Goal: Task Accomplishment & Management: Manage account settings

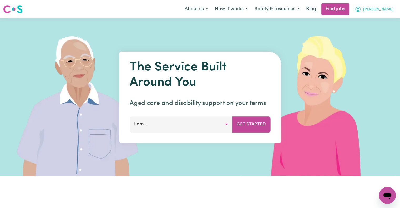
click at [385, 9] on span "[PERSON_NAME]" at bounding box center [378, 10] width 30 height 6
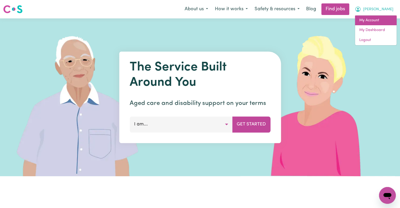
click at [375, 18] on link "My Account" at bounding box center [376, 21] width 42 height 10
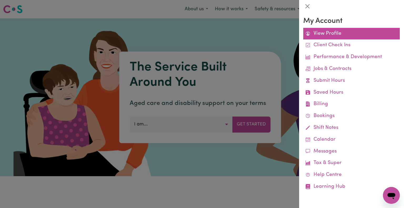
click at [334, 34] on link "View Profile" at bounding box center [351, 34] width 96 height 12
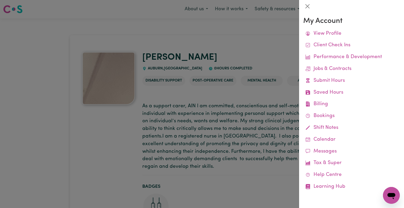
click at [225, 43] on div at bounding box center [202, 104] width 404 height 208
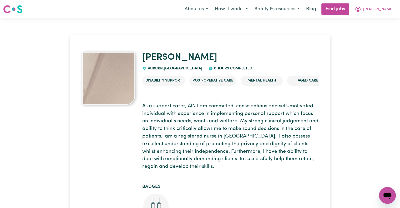
click at [116, 87] on img at bounding box center [108, 78] width 53 height 53
click at [15, 9] on img at bounding box center [12, 8] width 19 height 9
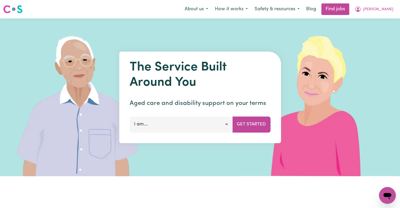
click at [225, 126] on button "I am..." at bounding box center [181, 124] width 103 height 16
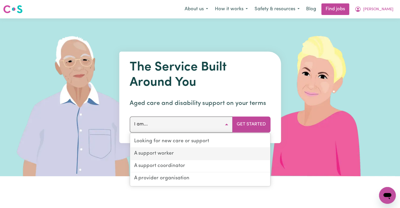
click at [168, 150] on link "A support worker" at bounding box center [200, 154] width 140 height 12
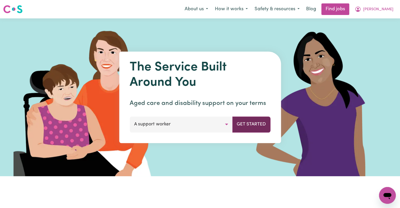
click at [263, 124] on button "Get Started" at bounding box center [251, 124] width 38 height 16
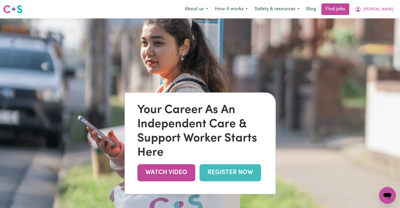
click at [292, 80] on img at bounding box center [200, 122] width 400 height 208
click at [379, 9] on span "[PERSON_NAME]" at bounding box center [378, 10] width 30 height 6
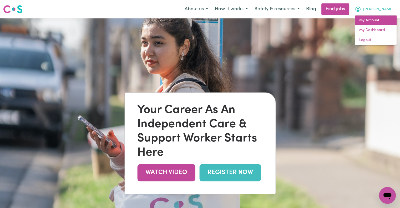
click at [374, 16] on link "My Account" at bounding box center [376, 21] width 42 height 10
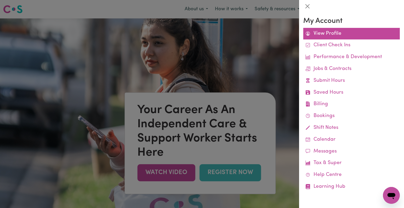
click at [337, 31] on link "View Profile" at bounding box center [351, 34] width 96 height 12
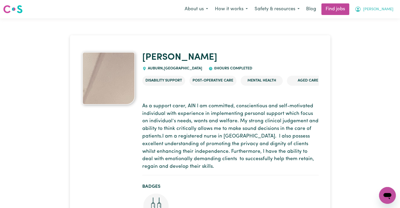
click at [386, 7] on span "[PERSON_NAME]" at bounding box center [378, 10] width 30 height 6
click at [377, 29] on link "My Dashboard" at bounding box center [376, 30] width 42 height 10
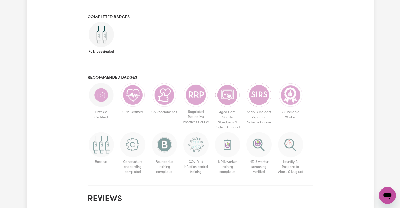
scroll to position [252, 0]
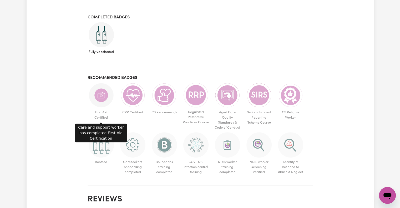
click at [103, 96] on img at bounding box center [101, 95] width 25 height 25
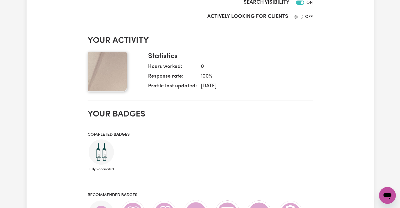
scroll to position [123, 0]
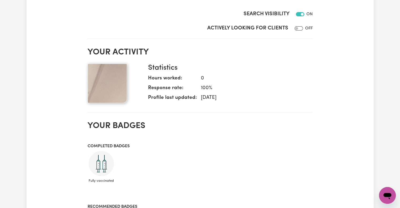
click at [115, 84] on img at bounding box center [107, 83] width 39 height 39
click at [301, 26] on div at bounding box center [297, 28] width 11 height 6
click at [299, 26] on input "Actively Looking for Clients" at bounding box center [298, 28] width 8 height 4
checkbox input "true"
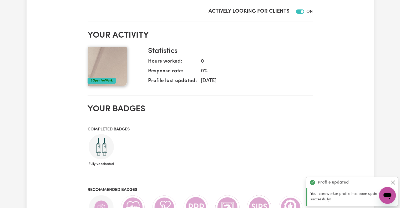
scroll to position [144, 0]
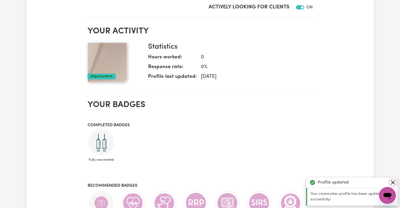
click at [394, 180] on button "Close" at bounding box center [393, 182] width 6 height 6
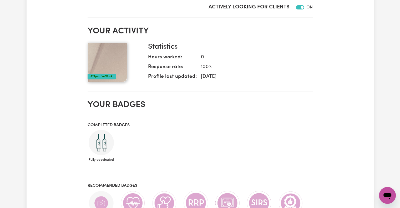
click at [116, 65] on img at bounding box center [107, 62] width 39 height 39
click at [112, 59] on img at bounding box center [107, 62] width 39 height 39
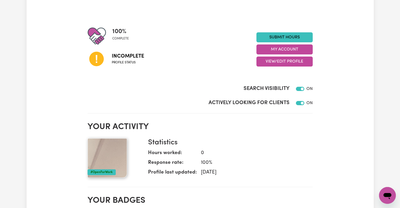
scroll to position [0, 0]
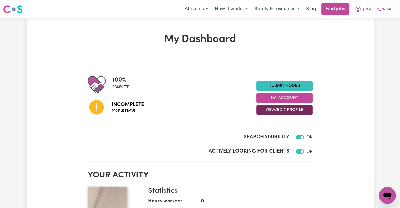
click at [287, 110] on button "View/Edit Profile" at bounding box center [284, 110] width 56 height 10
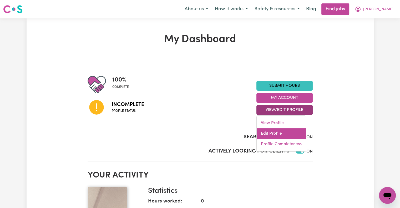
click at [278, 132] on link "Edit Profile" at bounding box center [281, 133] width 49 height 11
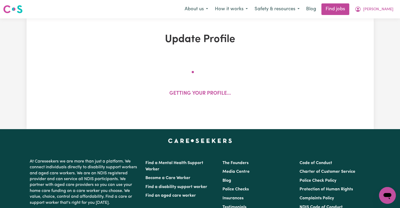
select select "[DEMOGRAPHIC_DATA]"
select select "Student Visa"
select select "Studying a healthcare related degree or qualification"
select select "60"
select select "77"
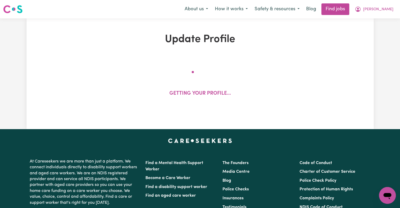
select select "100"
select select "120"
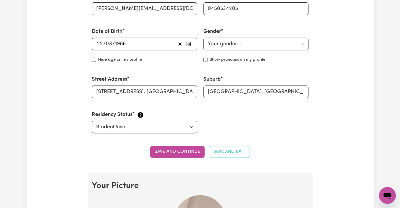
scroll to position [217, 0]
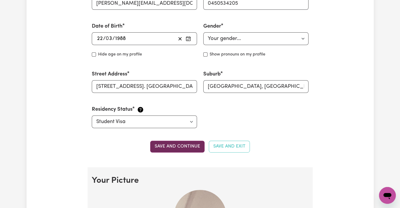
click at [182, 145] on button "Save and continue" at bounding box center [177, 147] width 54 height 12
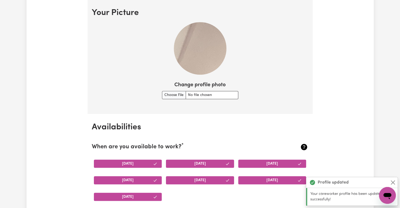
scroll to position [385, 0]
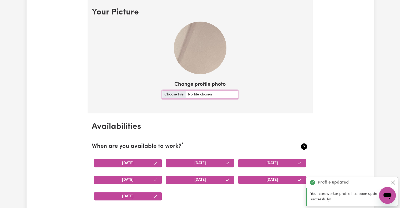
click at [178, 94] on input "Change profile photo" at bounding box center [200, 94] width 76 height 8
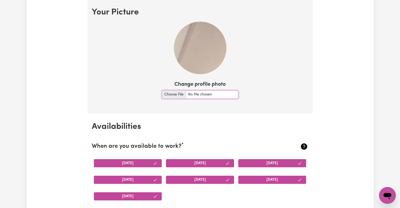
type input "C:\fakepath\IMG_3931.jpeg"
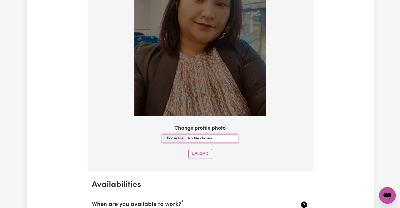
scroll to position [466, 0]
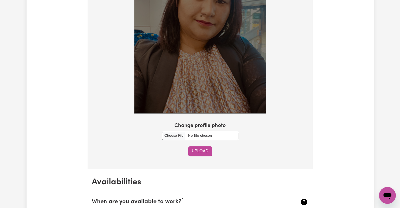
click at [202, 151] on button "Upload" at bounding box center [200, 151] width 24 height 10
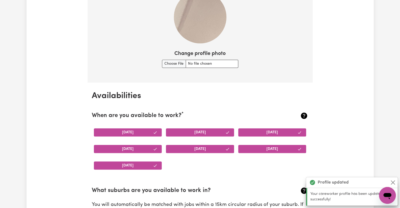
scroll to position [413, 0]
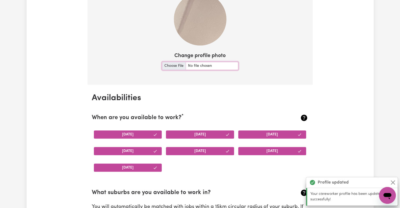
click at [175, 62] on input "Change profile photo" at bounding box center [200, 66] width 76 height 8
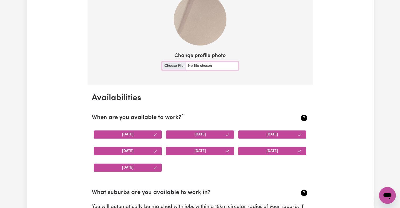
type input "C:\fakepath\IMG_3931.jpeg"
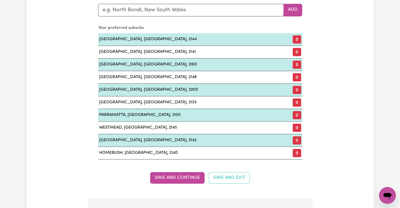
scroll to position [786, 0]
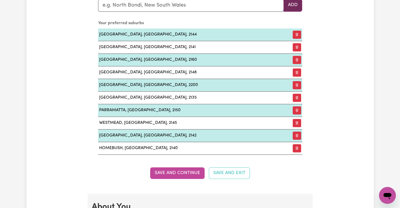
click at [295, 3] on button "Add" at bounding box center [292, 5] width 19 height 13
click at [246, 2] on input "text" at bounding box center [191, 5] width 186 height 13
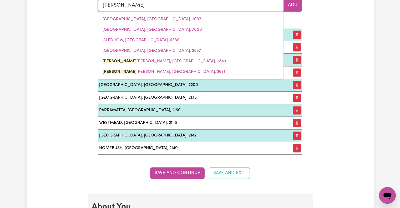
type input "glenf"
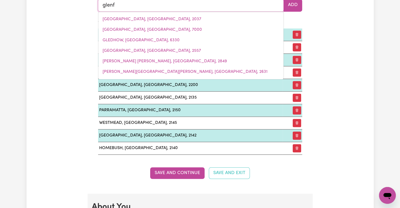
type input "glenfALLOCH, [GEOGRAPHIC_DATA], 3858"
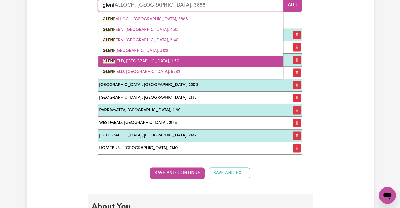
click at [131, 59] on span "GLENF IELD, [GEOGRAPHIC_DATA], 2167" at bounding box center [141, 61] width 76 height 4
type input "[GEOGRAPHIC_DATA], [GEOGRAPHIC_DATA], 2167"
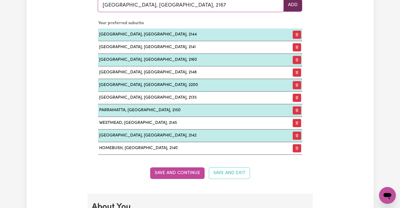
type input "[GEOGRAPHIC_DATA], [GEOGRAPHIC_DATA], 2167"
click at [293, 8] on button "Add" at bounding box center [292, 5] width 19 height 13
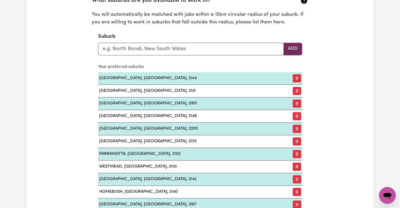
scroll to position [740, 0]
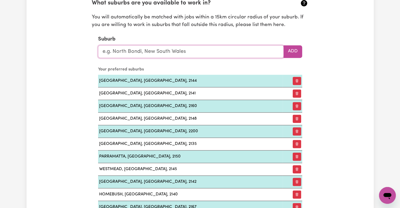
click at [247, 52] on input "text" at bounding box center [191, 51] width 186 height 13
type input "cas"
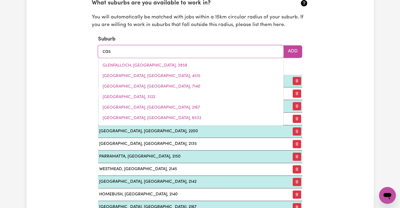
type input "casCADE, [GEOGRAPHIC_DATA], 2453"
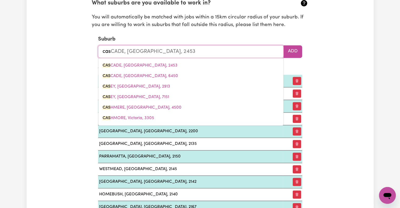
type input "casu"
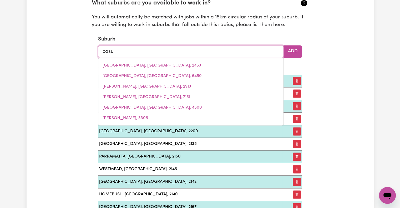
type input "casuARINA, [GEOGRAPHIC_DATA], 2487"
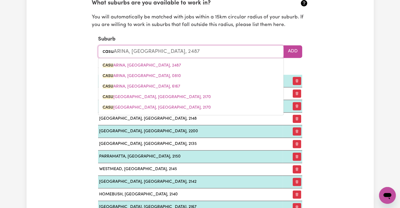
type input "casul"
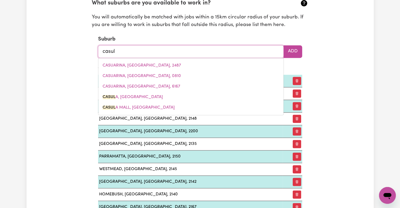
type input "casula"
type input "casula, [GEOGRAPHIC_DATA], 2170"
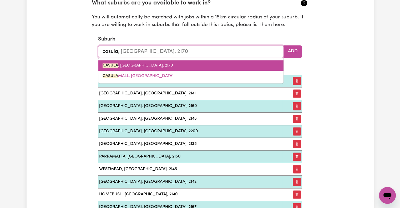
click at [161, 63] on span "CASULA , [GEOGRAPHIC_DATA], 2170" at bounding box center [138, 65] width 70 height 4
type input "CASULA, [GEOGRAPHIC_DATA], 2170"
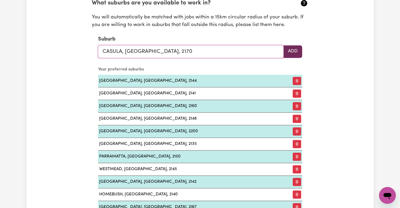
type input "CASULA, [GEOGRAPHIC_DATA], 2170"
click at [296, 53] on button "Add" at bounding box center [292, 51] width 19 height 13
click at [252, 48] on input "text" at bounding box center [191, 51] width 186 height 13
type input "mil"
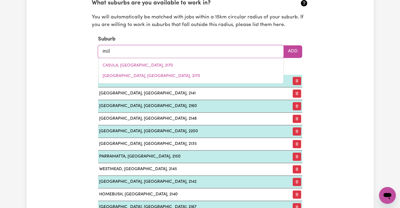
type input "mil-[GEOGRAPHIC_DATA], [GEOGRAPHIC_DATA], 5291"
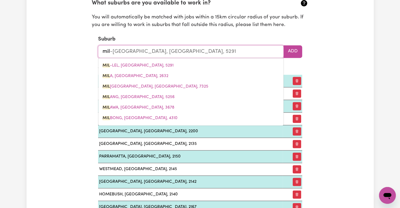
type input "mill"
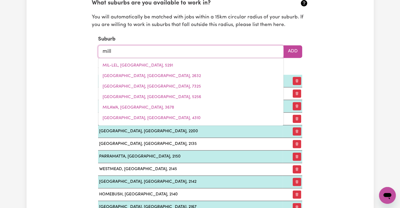
type input "[STREET_ADDRESS]"
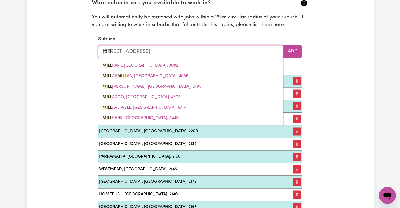
type input "mil"
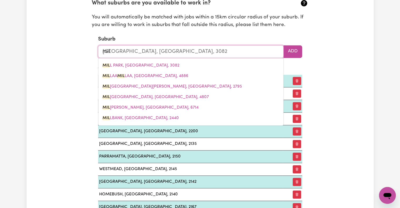
type input "mil-[GEOGRAPHIC_DATA], [GEOGRAPHIC_DATA], 5291"
type input "mi"
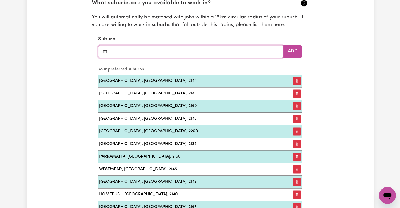
type input "m"
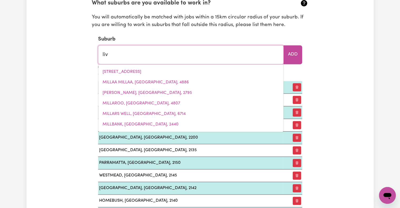
type input "live"
type input "liveRPOOL, [GEOGRAPHIC_DATA], 2170"
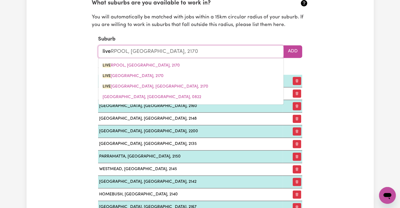
type input "liver"
type input "[GEOGRAPHIC_DATA], [GEOGRAPHIC_DATA], 2170"
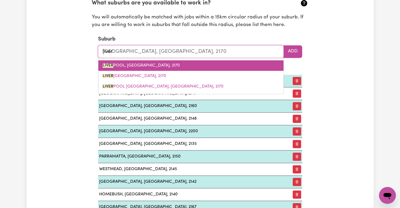
click at [168, 61] on link "[GEOGRAPHIC_DATA], [GEOGRAPHIC_DATA], 2170" at bounding box center [190, 65] width 185 height 11
type input "[GEOGRAPHIC_DATA], [GEOGRAPHIC_DATA], 2170"
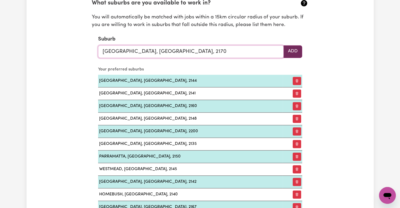
type input "[GEOGRAPHIC_DATA], [GEOGRAPHIC_DATA], 2170"
click at [297, 50] on button "Add" at bounding box center [292, 51] width 19 height 13
click at [249, 50] on input "text" at bounding box center [191, 51] width 186 height 13
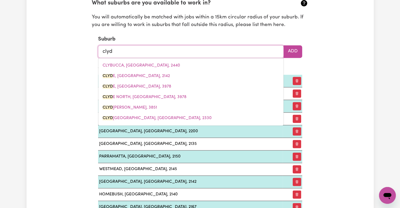
type input "[PERSON_NAME]"
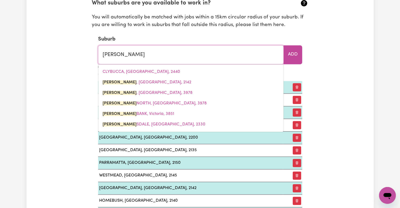
type input "[PERSON_NAME], [GEOGRAPHIC_DATA], 2142"
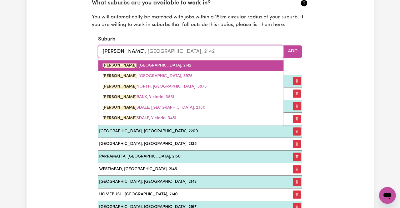
click at [154, 63] on span "[GEOGRAPHIC_DATA] , [GEOGRAPHIC_DATA], 2142" at bounding box center [147, 65] width 89 height 4
type input "[GEOGRAPHIC_DATA], [GEOGRAPHIC_DATA], 2142"
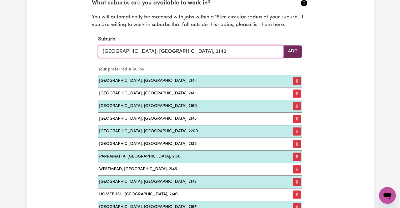
type input "[GEOGRAPHIC_DATA], [GEOGRAPHIC_DATA], 2142"
click at [295, 50] on button "Add" at bounding box center [292, 51] width 19 height 13
click at [255, 50] on input "text" at bounding box center [191, 51] width 186 height 13
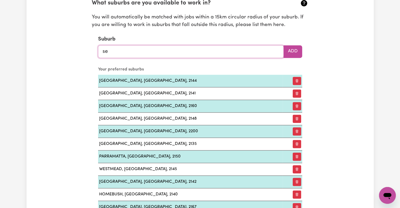
type input "sef"
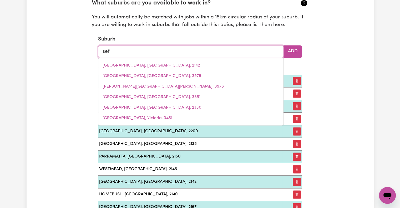
type input "sefTON, [GEOGRAPHIC_DATA], 2162"
type input "seft"
type input "seftON, [GEOGRAPHIC_DATA], 2162"
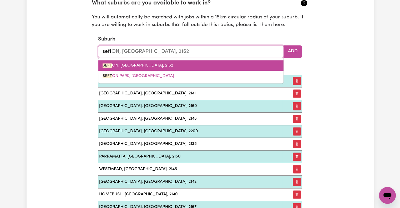
click at [166, 65] on link "SEFT ON, [GEOGRAPHIC_DATA], 2162" at bounding box center [190, 65] width 185 height 11
type input "SEFTON, [GEOGRAPHIC_DATA], 2162"
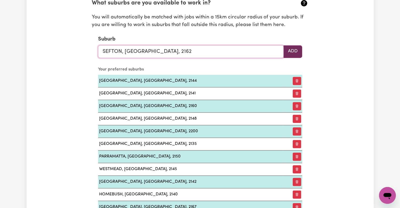
type input "SEFTON, [GEOGRAPHIC_DATA], 2162"
click at [294, 50] on button "Add" at bounding box center [292, 51] width 19 height 13
click at [250, 53] on input "text" at bounding box center [191, 51] width 186 height 13
type input "yag"
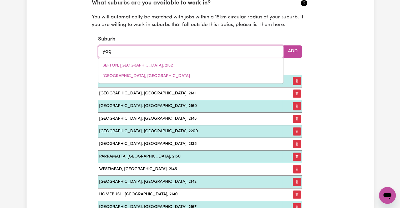
type input "yagABURNE, [GEOGRAPHIC_DATA], 4390"
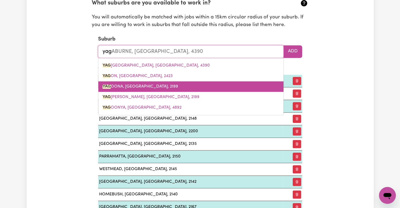
click at [160, 81] on link "YAG OONA, [GEOGRAPHIC_DATA], 2199" at bounding box center [190, 86] width 185 height 11
type input "YAGOONA, [GEOGRAPHIC_DATA], 2199"
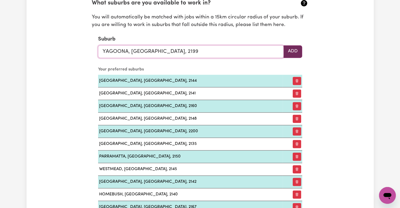
type input "YAGOONA, [GEOGRAPHIC_DATA], 2199"
click at [292, 50] on button "Add" at bounding box center [292, 51] width 19 height 13
click at [244, 53] on input "text" at bounding box center [191, 51] width 186 height 13
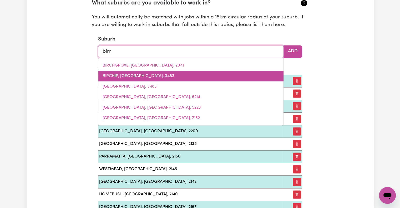
type input "birro"
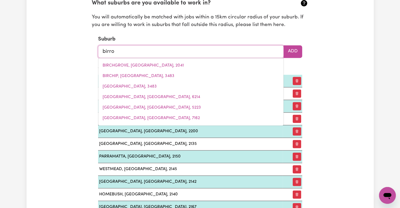
type input "birroNG, [GEOGRAPHIC_DATA], 2143"
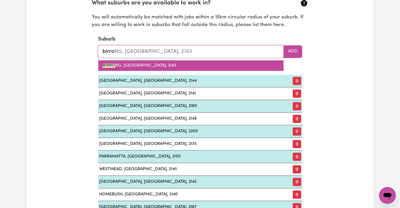
click at [160, 66] on span "BIRRO NG, [GEOGRAPHIC_DATA], 2143" at bounding box center [140, 65] width 74 height 4
type input "[GEOGRAPHIC_DATA], [GEOGRAPHIC_DATA], 2143"
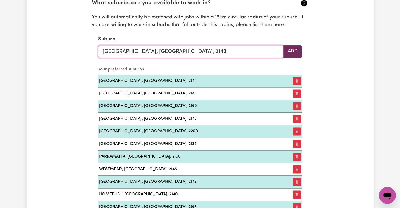
type input "[GEOGRAPHIC_DATA], [GEOGRAPHIC_DATA], 2143"
click at [294, 51] on button "Add" at bounding box center [292, 51] width 19 height 13
click at [251, 48] on input "text" at bounding box center [191, 51] width 186 height 13
click at [263, 51] on input "text" at bounding box center [191, 51] width 186 height 13
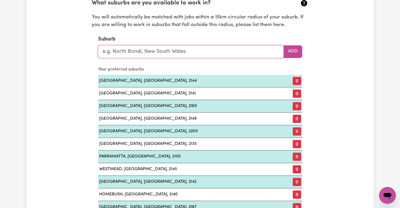
click at [263, 51] on input "text" at bounding box center [191, 51] width 186 height 13
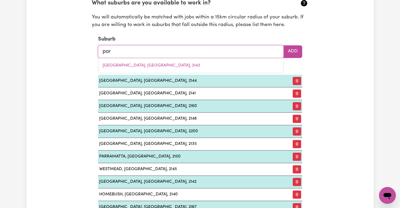
type input "[PERSON_NAME]"
type input "parrAKIE, [GEOGRAPHIC_DATA], 5301"
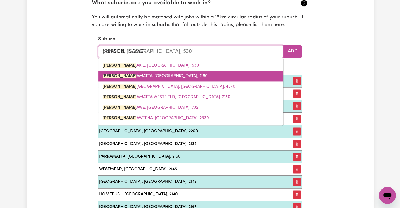
click at [175, 76] on link "[PERSON_NAME], [GEOGRAPHIC_DATA], 2150" at bounding box center [190, 76] width 185 height 11
type input "PARRAMATTA, [GEOGRAPHIC_DATA], 2150"
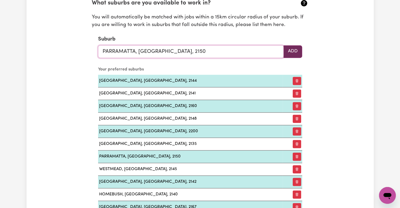
type input "PARRAMATTA, [GEOGRAPHIC_DATA], 2150"
click at [295, 51] on button "Add" at bounding box center [292, 51] width 19 height 13
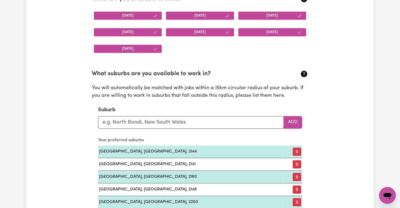
scroll to position [669, 0]
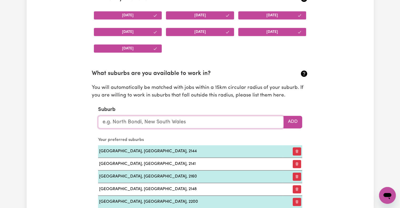
click at [213, 121] on input "text" at bounding box center [191, 122] width 186 height 13
type input "ban"
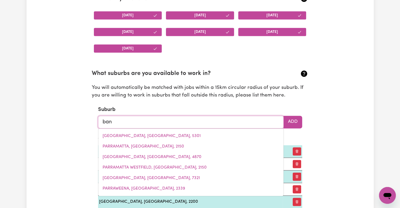
type input "ban BAN, [GEOGRAPHIC_DATA], 4625"
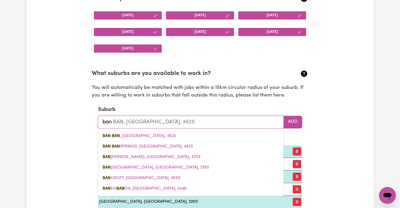
type input "ba"
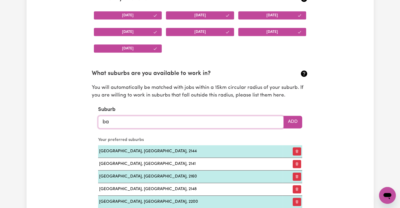
type input "b"
type input "syd"
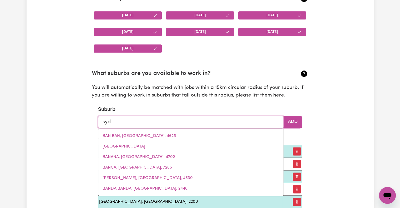
type input "sydENHAM, [GEOGRAPHIC_DATA], 2044"
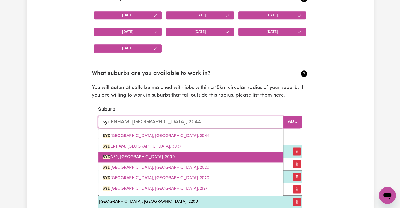
click at [153, 155] on span "[PERSON_NAME], [GEOGRAPHIC_DATA], 2000" at bounding box center [139, 157] width 72 height 4
type input "[GEOGRAPHIC_DATA], [GEOGRAPHIC_DATA], 2000"
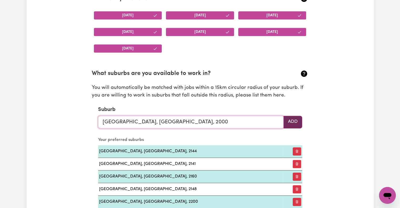
type input "[GEOGRAPHIC_DATA], [GEOGRAPHIC_DATA], 2000"
click at [295, 121] on button "Add" at bounding box center [292, 122] width 19 height 13
click at [245, 126] on input "text" at bounding box center [191, 122] width 186 height 13
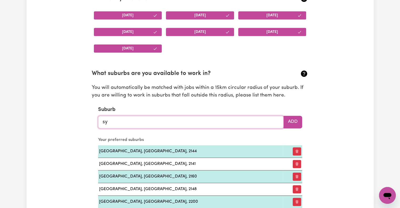
type input "syd"
type input "sydENHAM, [GEOGRAPHIC_DATA], 2044"
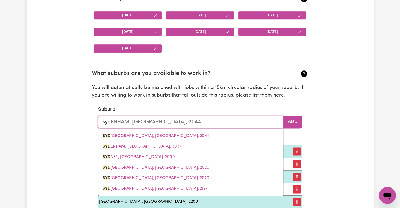
type input "sydb"
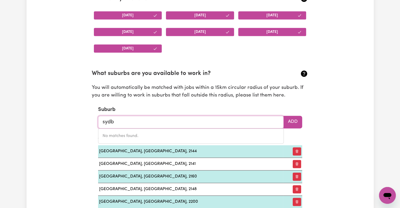
type input "syd"
type input "sydENHAM, [GEOGRAPHIC_DATA], 2044"
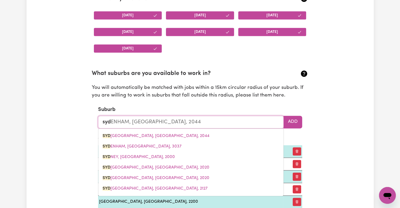
type input "sy"
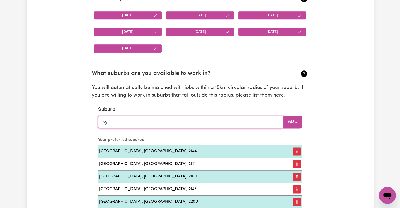
type input "syd"
type input "sydENHAM, [GEOGRAPHIC_DATA], 2044"
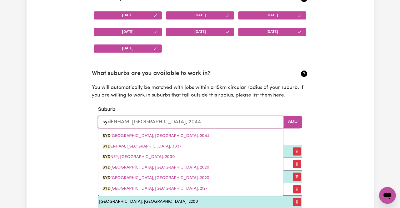
type input "sydn"
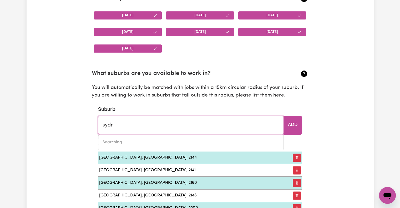
type input "sydnEY, [GEOGRAPHIC_DATA], 2000"
type input "sydne"
type input "sydneY, [GEOGRAPHIC_DATA], 2000"
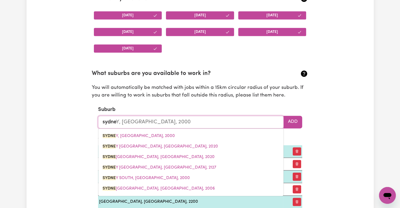
type input "[GEOGRAPHIC_DATA]"
type input "[GEOGRAPHIC_DATA], [GEOGRAPHIC_DATA], 2000"
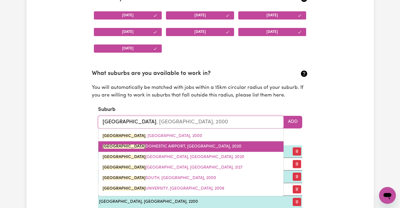
click at [204, 146] on span "[GEOGRAPHIC_DATA], [GEOGRAPHIC_DATA], 2020" at bounding box center [172, 146] width 139 height 4
type input "[GEOGRAPHIC_DATA], [GEOGRAPHIC_DATA], 2020"
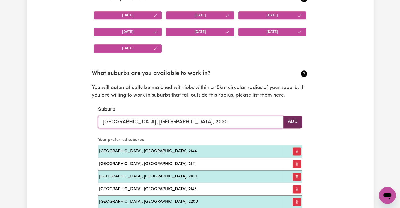
type input "[GEOGRAPHIC_DATA], [GEOGRAPHIC_DATA], 2020"
click at [297, 123] on button "Add" at bounding box center [292, 122] width 19 height 13
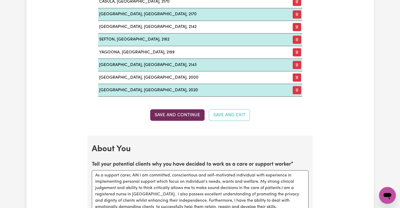
scroll to position [958, 0]
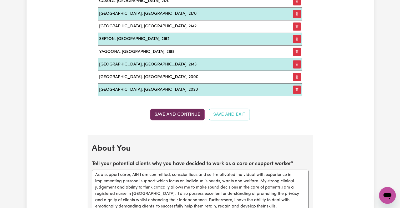
click at [182, 109] on button "Save and Continue" at bounding box center [177, 115] width 54 height 12
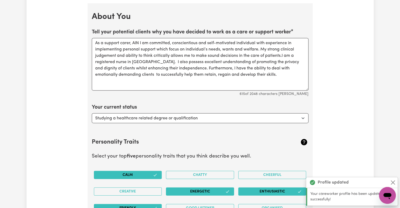
scroll to position [1090, 0]
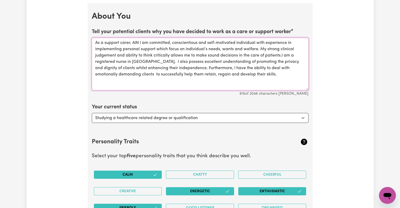
click at [111, 39] on textarea "As a support carer, AIN I am committed, conscientious and self-motivated indivi…" at bounding box center [200, 64] width 217 height 53
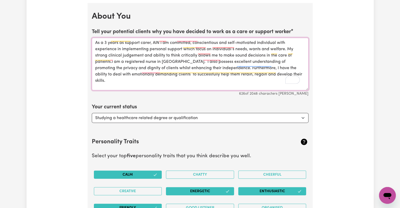
click at [173, 57] on textarea "As a 3 years as support carer, AIN I am committed, conscientious and self-motiv…" at bounding box center [200, 64] width 217 height 53
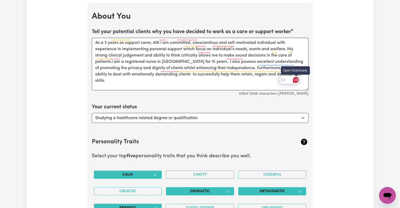
click at [297, 80] on div "10" at bounding box center [296, 80] width 6 height 6
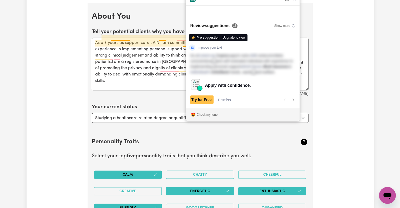
click at [224, 99] on span "Dismiss" at bounding box center [224, 100] width 13 height 6
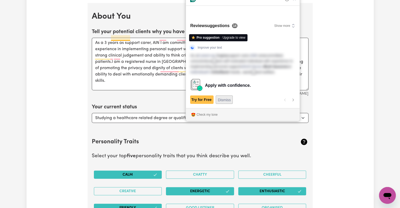
scroll to position [0, 0]
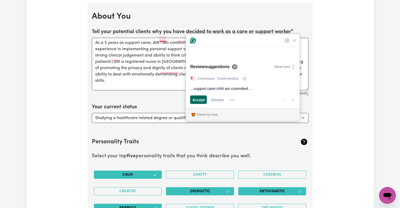
click at [199, 99] on span "Accept" at bounding box center [198, 100] width 12 height 6
type textarea "As a 3 years as support carer, I am a committed, conscientious and self-motivat…"
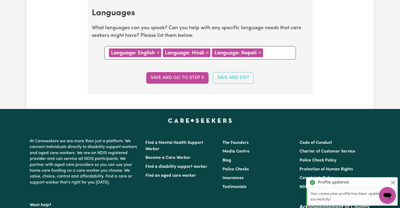
scroll to position [545, 0]
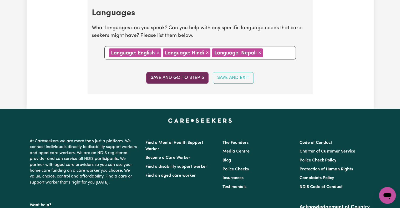
click at [187, 75] on button "Save and go to step 5" at bounding box center [177, 78] width 62 height 12
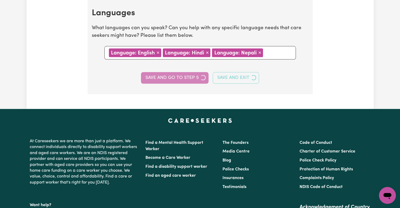
select select "I am providing services by being employed by an organisation"
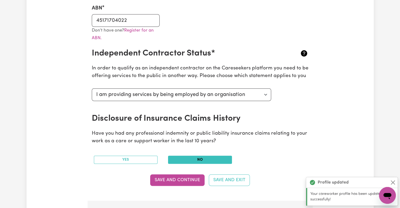
scroll to position [202, 0]
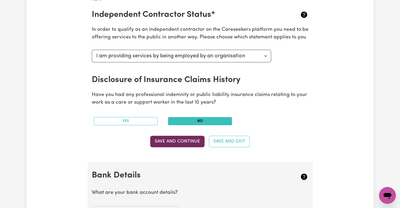
click at [184, 142] on button "Save and Continue" at bounding box center [177, 142] width 54 height 12
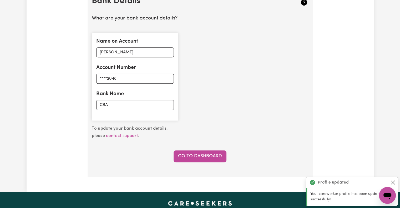
scroll to position [378, 0]
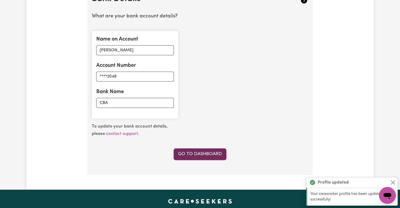
click at [200, 152] on link "Go to Dashboard" at bounding box center [199, 154] width 53 height 12
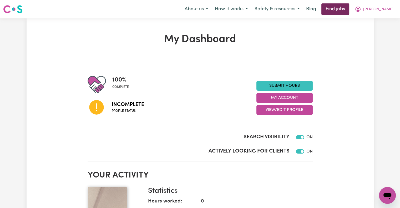
click at [347, 9] on link "Find jobs" at bounding box center [335, 9] width 28 height 12
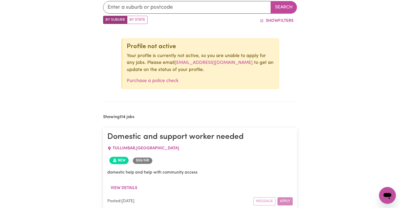
scroll to position [191, 0]
